Goal: Task Accomplishment & Management: Use online tool/utility

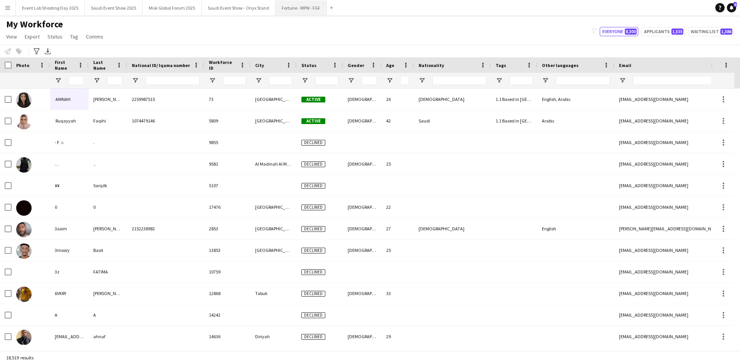
click at [304, 8] on button "Fortune - MPW - FGF Close" at bounding box center [301, 7] width 51 height 15
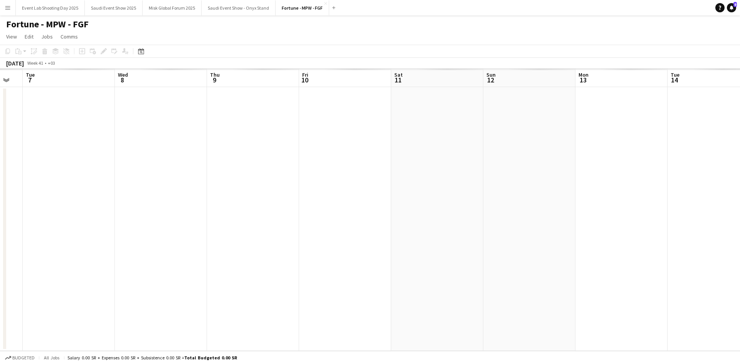
drag, startPoint x: 532, startPoint y: 220, endPoint x: 187, endPoint y: 224, distance: 344.6
click at [186, 224] on app-calendar-viewport "Sat 4 Sun 5 Mon 6 Tue 7 Wed 8 Thu 9 Fri 10 Sat 11 Sun 12 Mon 13 Tue 14 Wed 15 T…" at bounding box center [370, 210] width 740 height 283
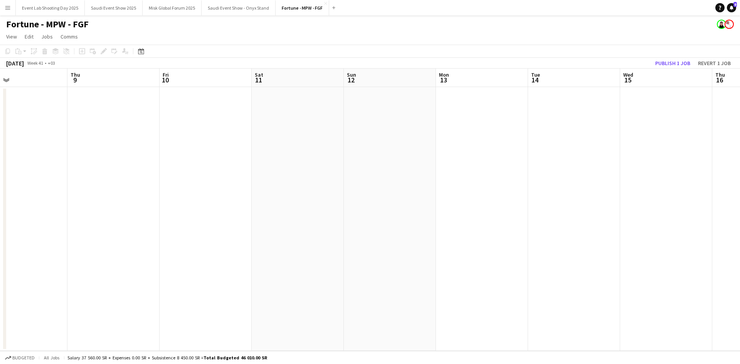
drag, startPoint x: 436, startPoint y: 229, endPoint x: 199, endPoint y: 234, distance: 236.3
click at [185, 230] on app-calendar-viewport "Sun 5 Mon 6 Tue 7 Wed 8 Thu 9 Fri 10 Sat 11 Sun 12 Mon 13 Tue 14 Wed 15 Thu 16 …" at bounding box center [370, 210] width 740 height 283
drag, startPoint x: 426, startPoint y: 233, endPoint x: 242, endPoint y: 238, distance: 183.5
click at [198, 234] on app-calendar-viewport "Thu 9 Fri 10 Sat 11 Sun 12 Mon 13 Tue 14 Wed 15 Thu 16 Fri 17 Sat 18 Sun 19 Mon…" at bounding box center [370, 210] width 740 height 283
drag, startPoint x: 430, startPoint y: 236, endPoint x: 500, endPoint y: 224, distance: 71.2
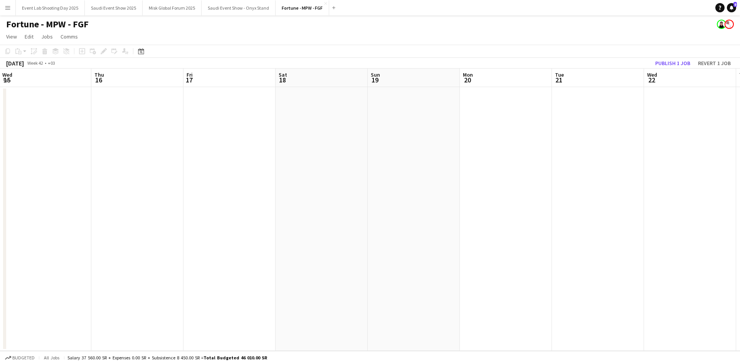
click at [237, 237] on app-calendar-viewport "Sun 12 Mon 13 Tue 14 Wed 15 Thu 16 Fri 17 Sat 18 Sun 19 Mon 20 Tue 21 Wed 22 Th…" at bounding box center [370, 210] width 740 height 283
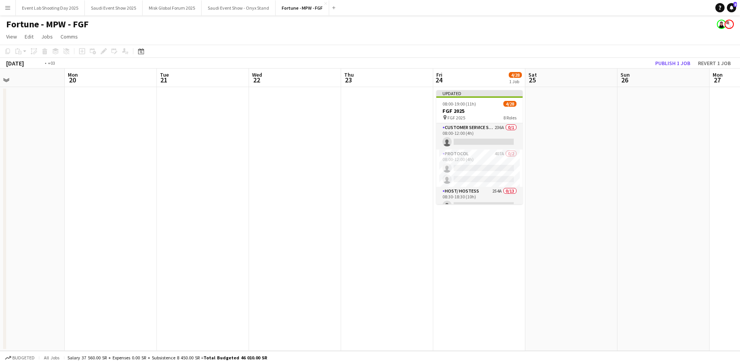
scroll to position [0, 273]
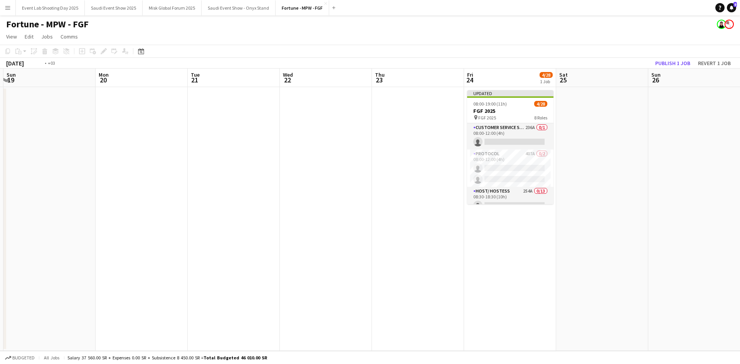
drag, startPoint x: 500, startPoint y: 224, endPoint x: 237, endPoint y: 222, distance: 263.3
click at [232, 222] on app-calendar-viewport "Thu 16 Fri 17 Sat 18 Sun 19 Mon 20 Tue 21 Wed 22 Thu 23 Fri 24 4/28 1 Job Sat 2…" at bounding box center [370, 210] width 740 height 283
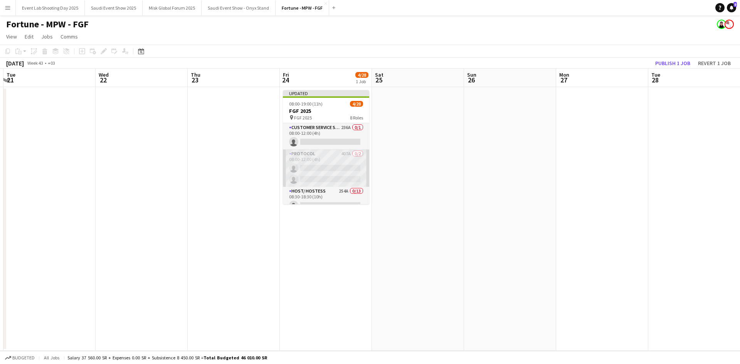
click at [326, 165] on app-card-role "Protocol 407A 0/2 08:00-12:00 (4h) single-neutral-actions single-neutral-actions" at bounding box center [326, 168] width 86 height 37
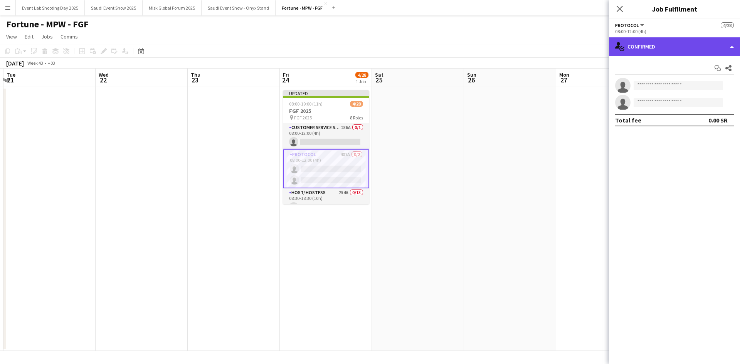
click at [653, 45] on div "single-neutral-actions-check-2 Confirmed" at bounding box center [674, 46] width 131 height 19
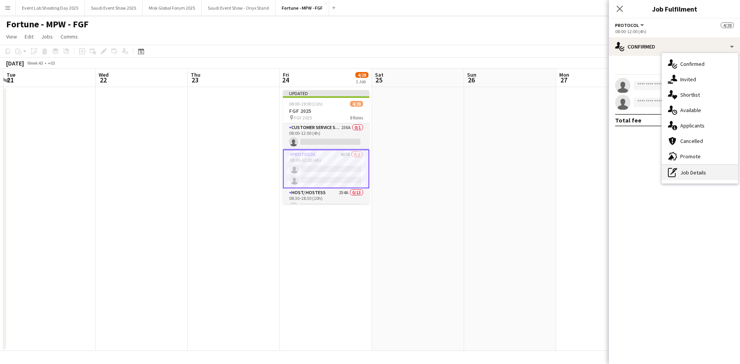
click at [685, 175] on div "pen-write Job Details" at bounding box center [700, 172] width 76 height 15
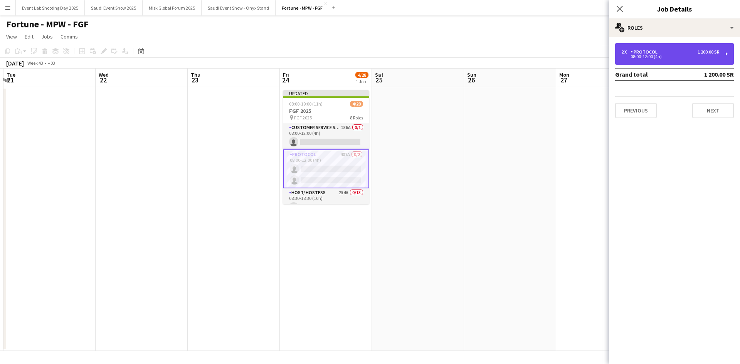
click at [647, 52] on div "Protocol" at bounding box center [646, 51] width 30 height 5
